Goal: Find specific page/section: Find specific page/section

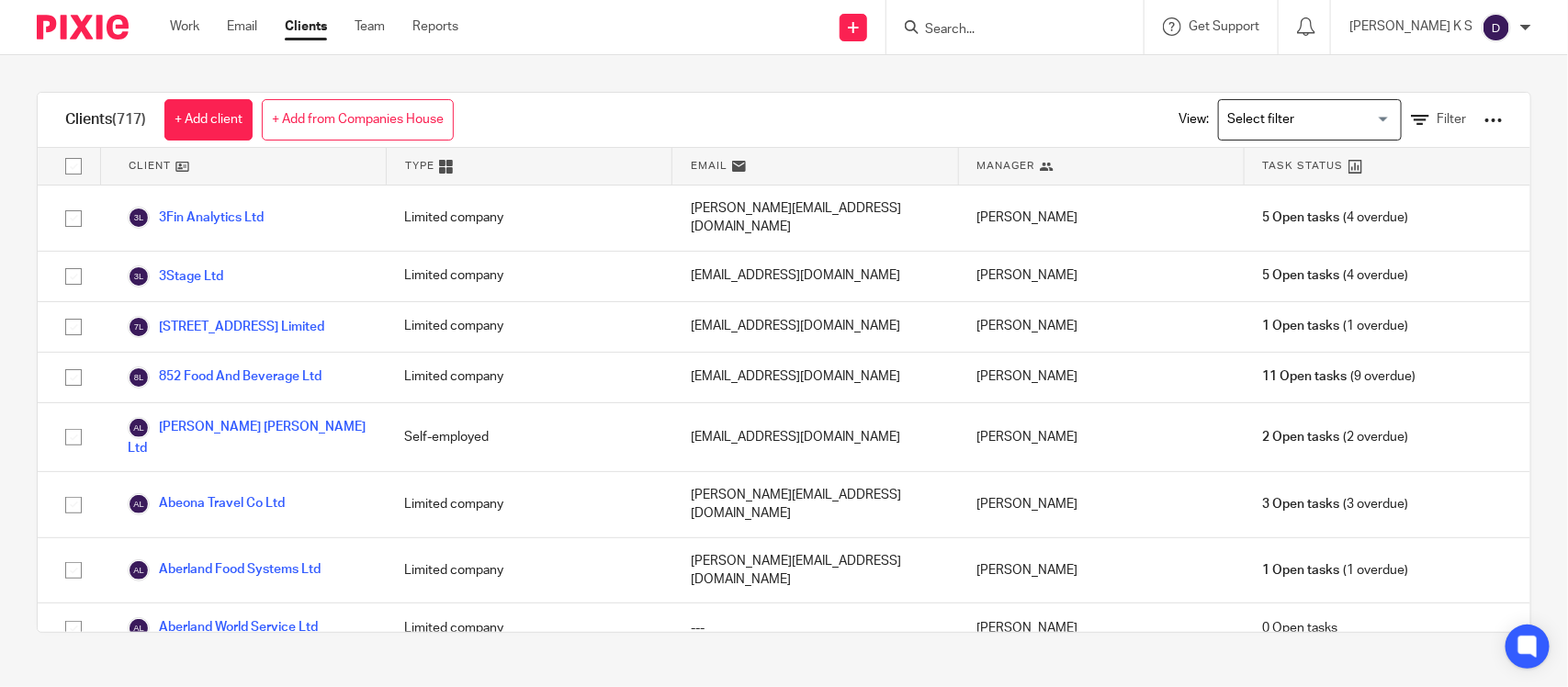
click at [976, 30] on input "Search" at bounding box center [1006, 29] width 165 height 16
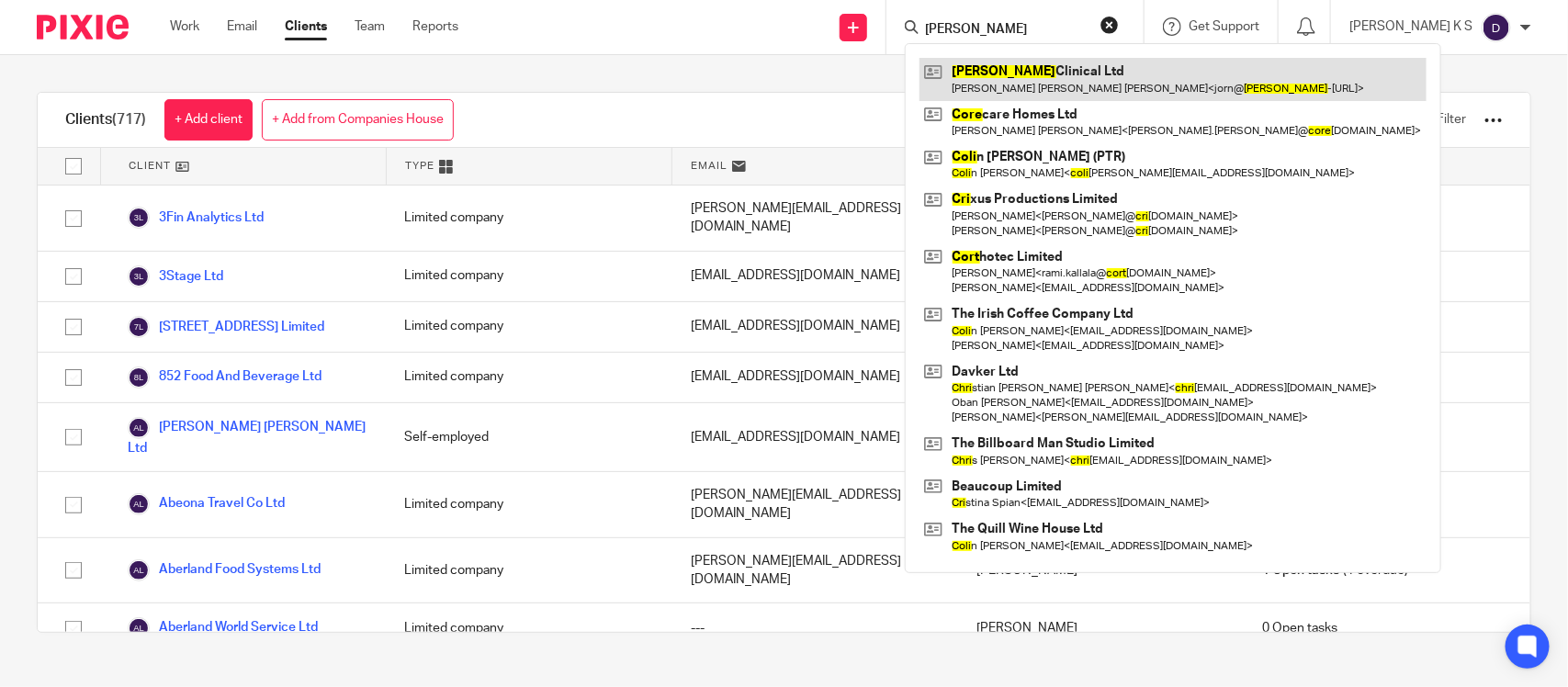
type input "[PERSON_NAME]"
click at [1043, 87] on link at bounding box center [1172, 79] width 507 height 42
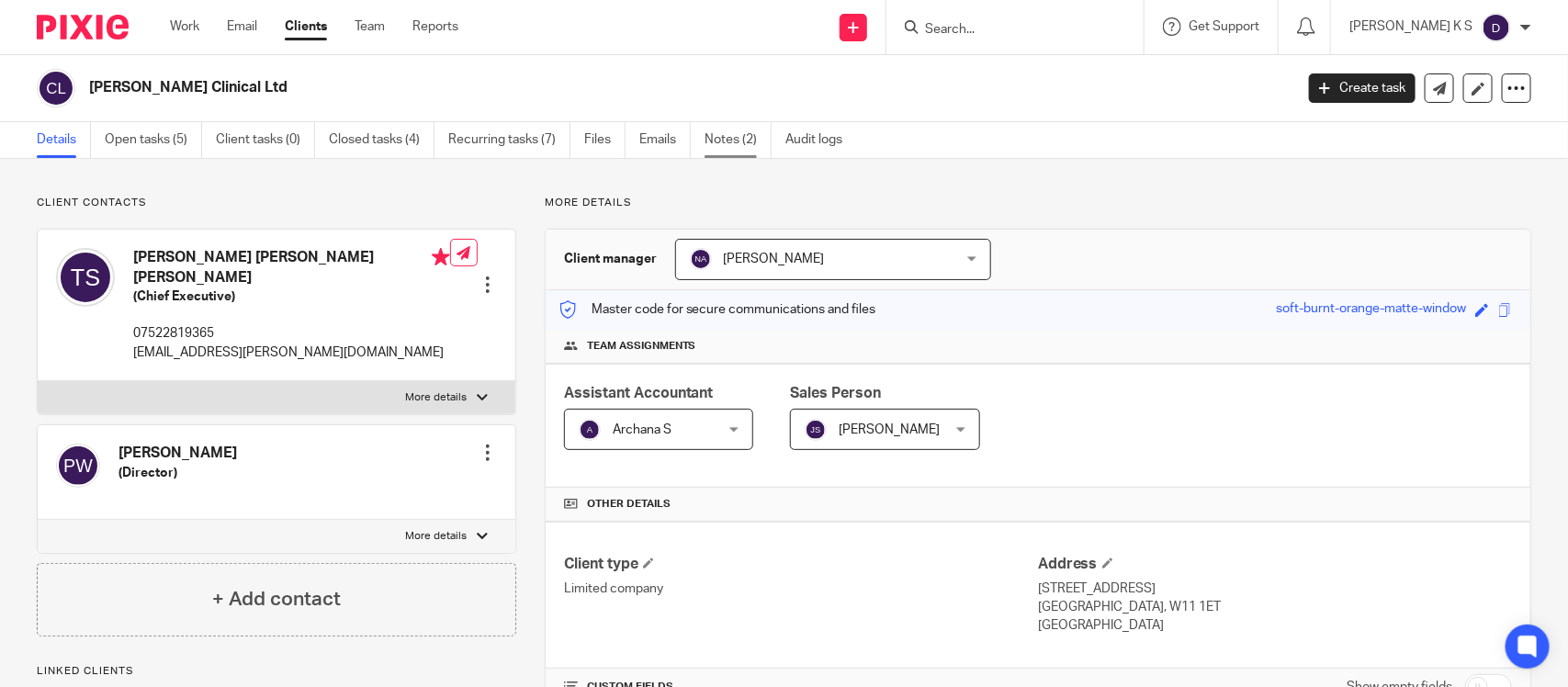
click at [736, 138] on link "Notes (2)" at bounding box center [738, 141] width 68 height 36
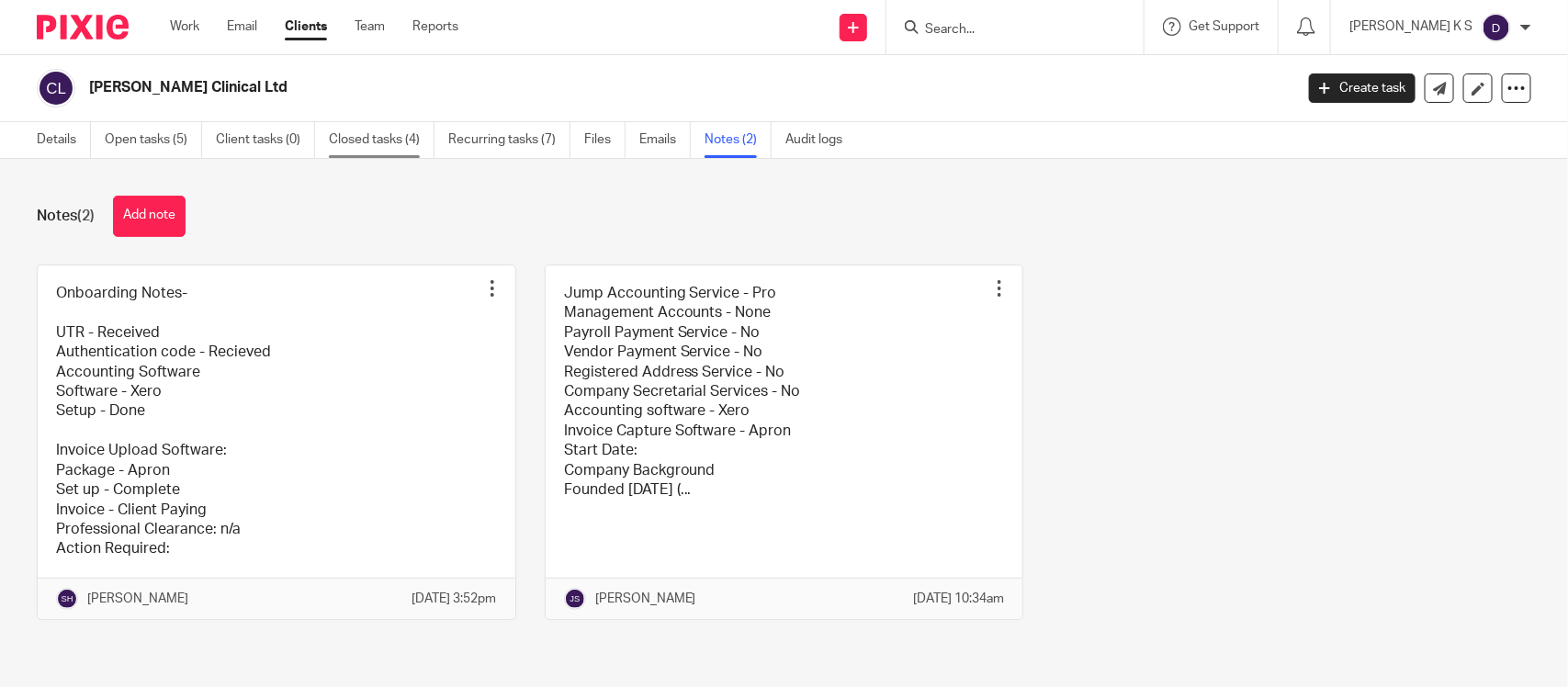
click at [402, 130] on link "Closed tasks (4)" at bounding box center [381, 141] width 106 height 36
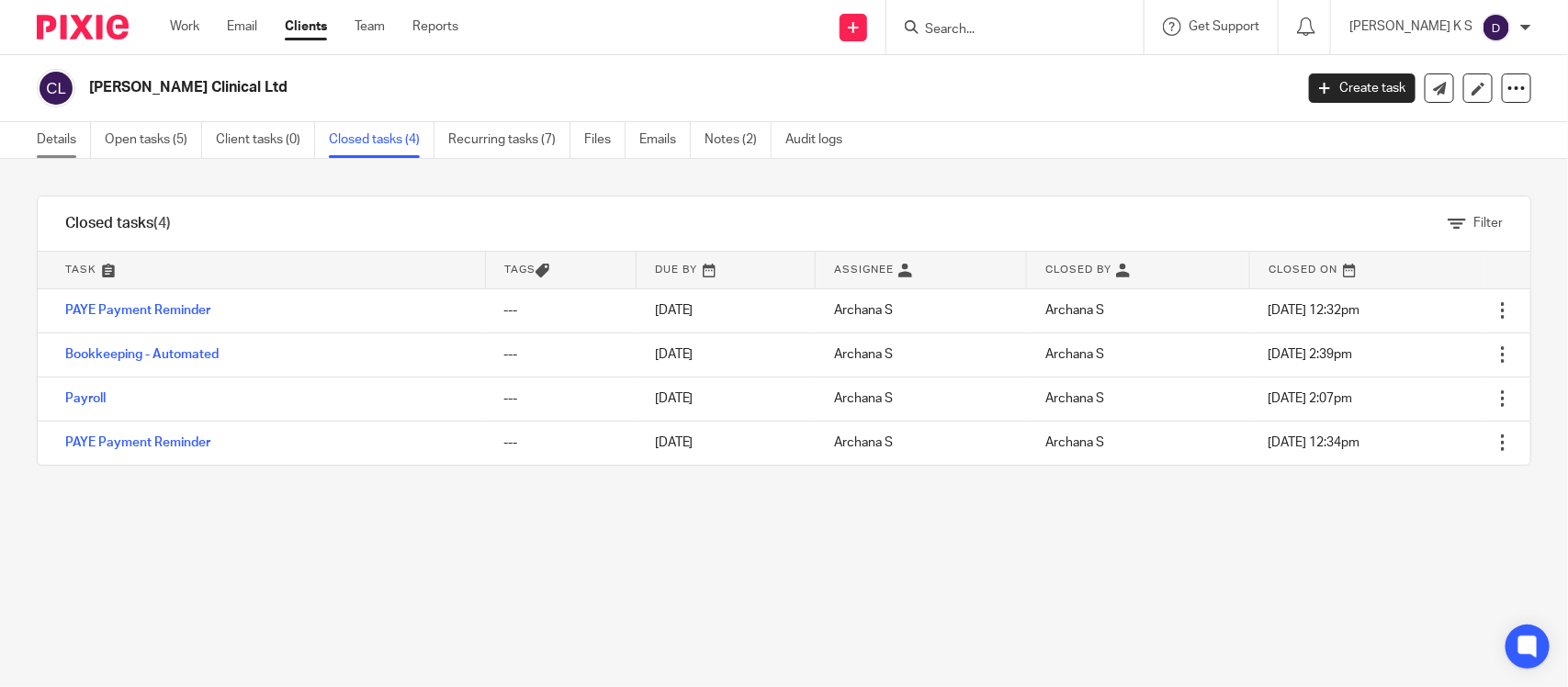
click at [47, 141] on link "Details" at bounding box center [64, 141] width 54 height 36
